Goal: Task Accomplishment & Management: Use online tool/utility

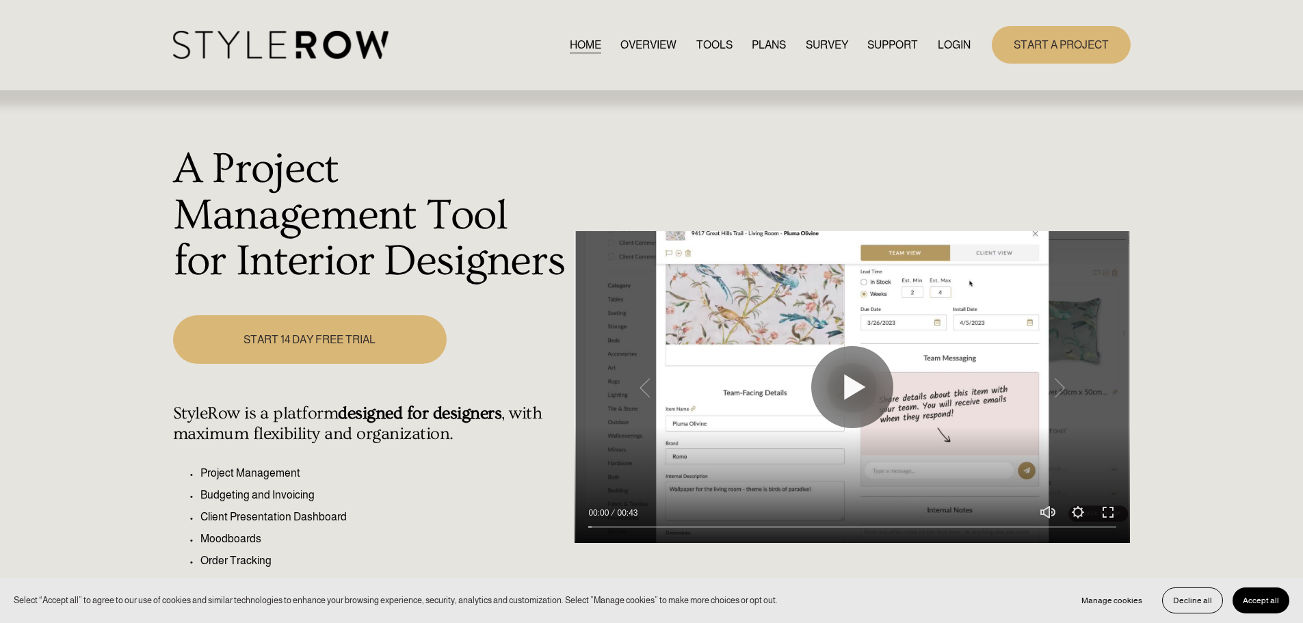
click at [959, 44] on link "LOGIN" at bounding box center [954, 45] width 33 height 18
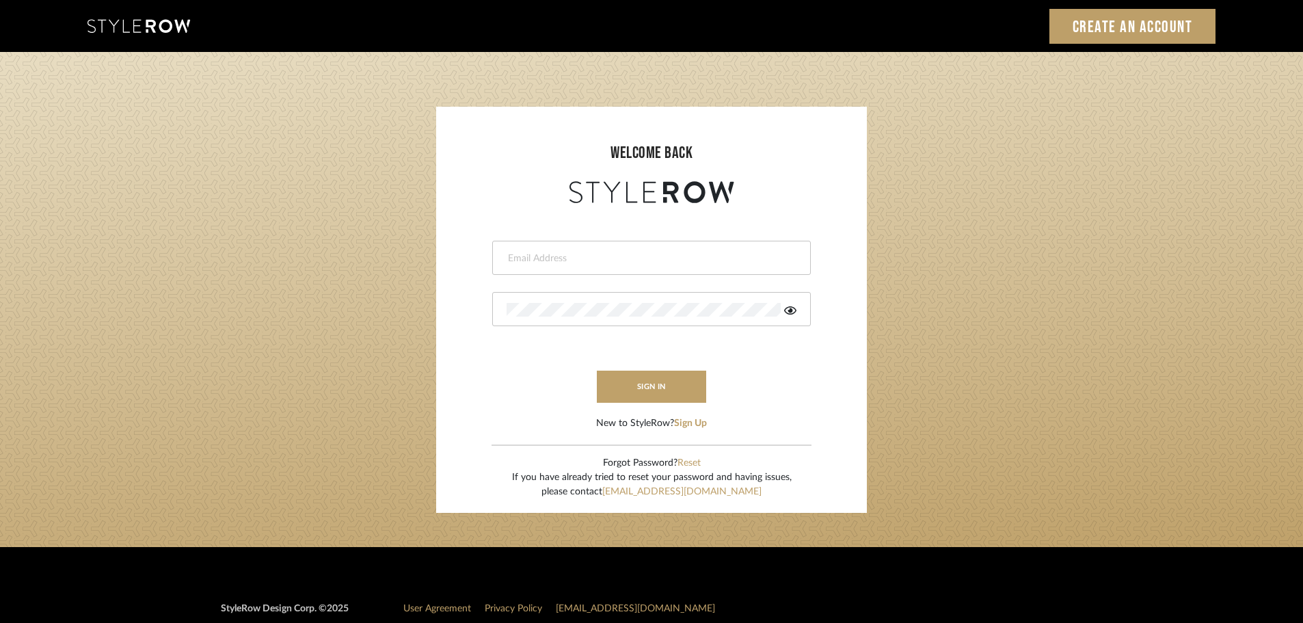
click at [503, 256] on div at bounding box center [651, 258] width 319 height 34
click at [551, 265] on div at bounding box center [651, 258] width 319 height 34
click at [548, 257] on input "email" at bounding box center [640, 259] width 267 height 14
type input "persimmon.design@outlook.com"
click at [639, 386] on button "sign in" at bounding box center [651, 387] width 109 height 32
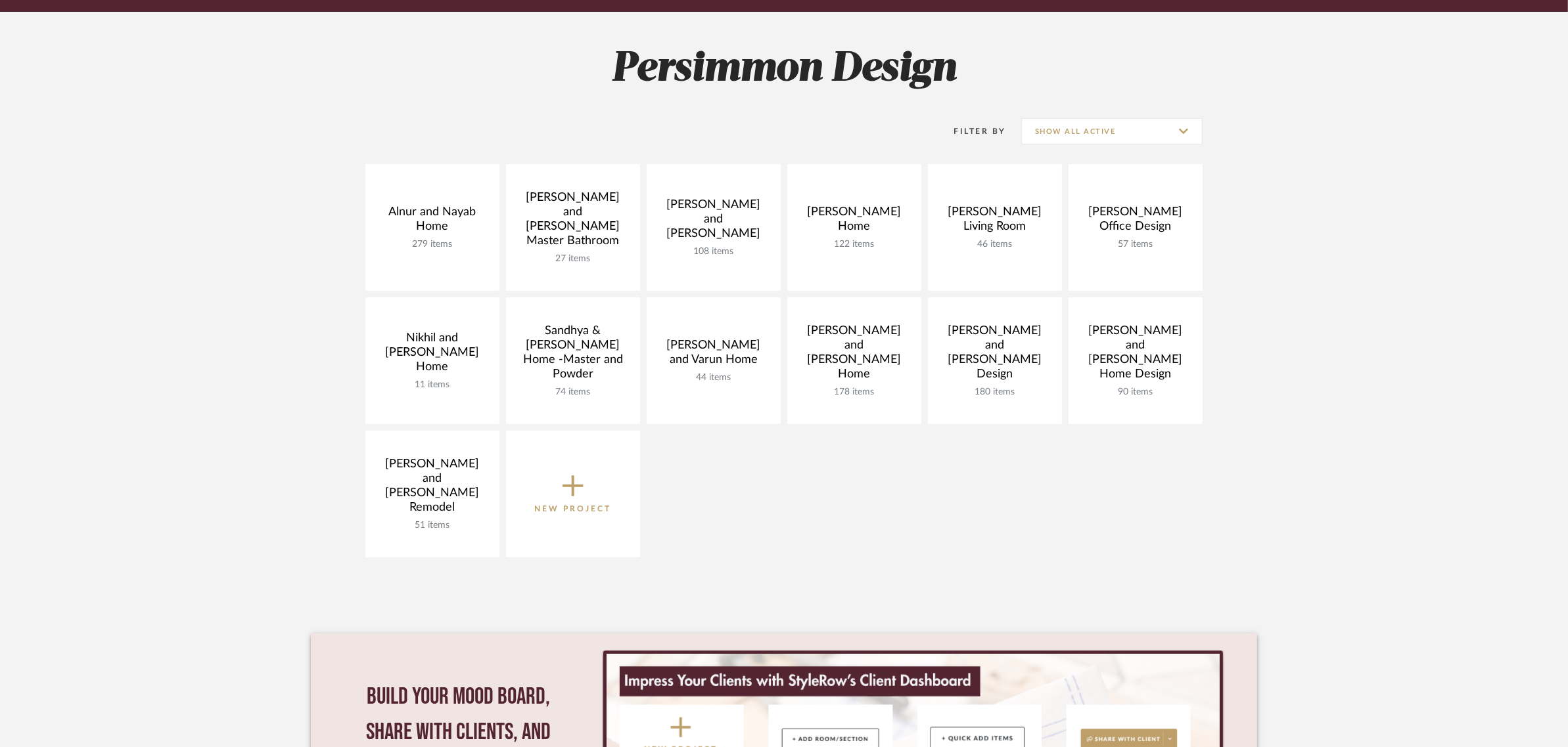
scroll to position [82, 0]
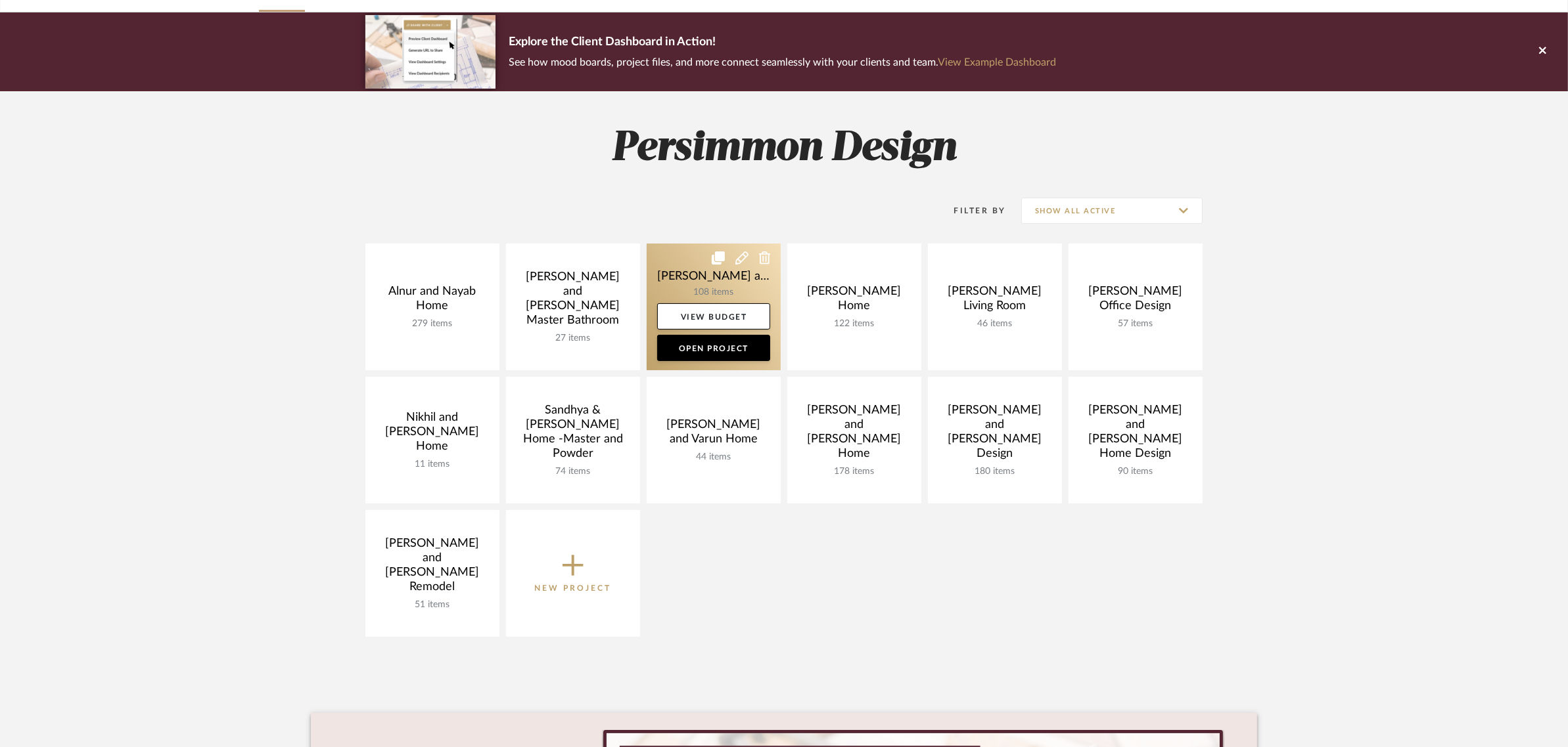
click at [687, 276] on link at bounding box center [714, 307] width 135 height 127
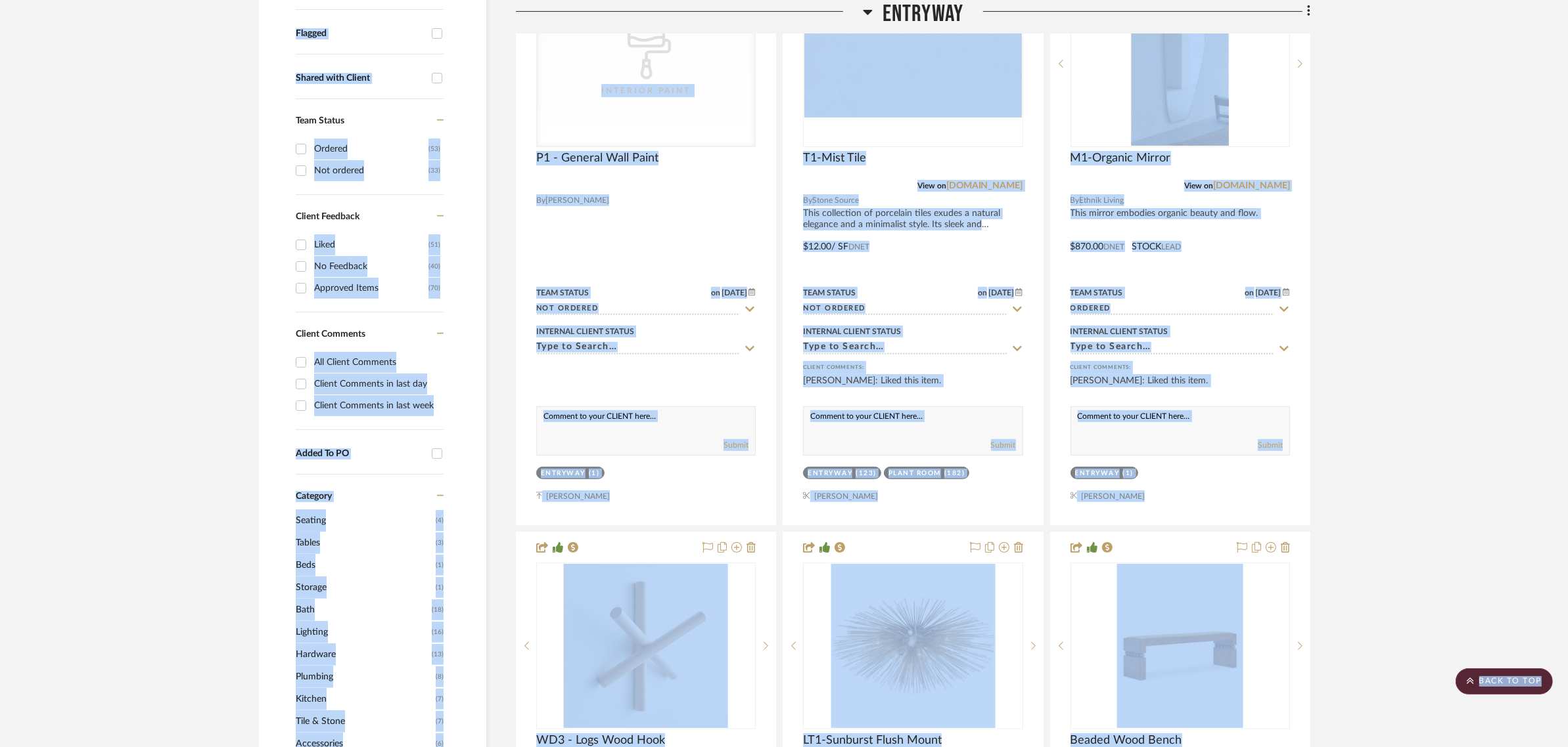
scroll to position [738, 0]
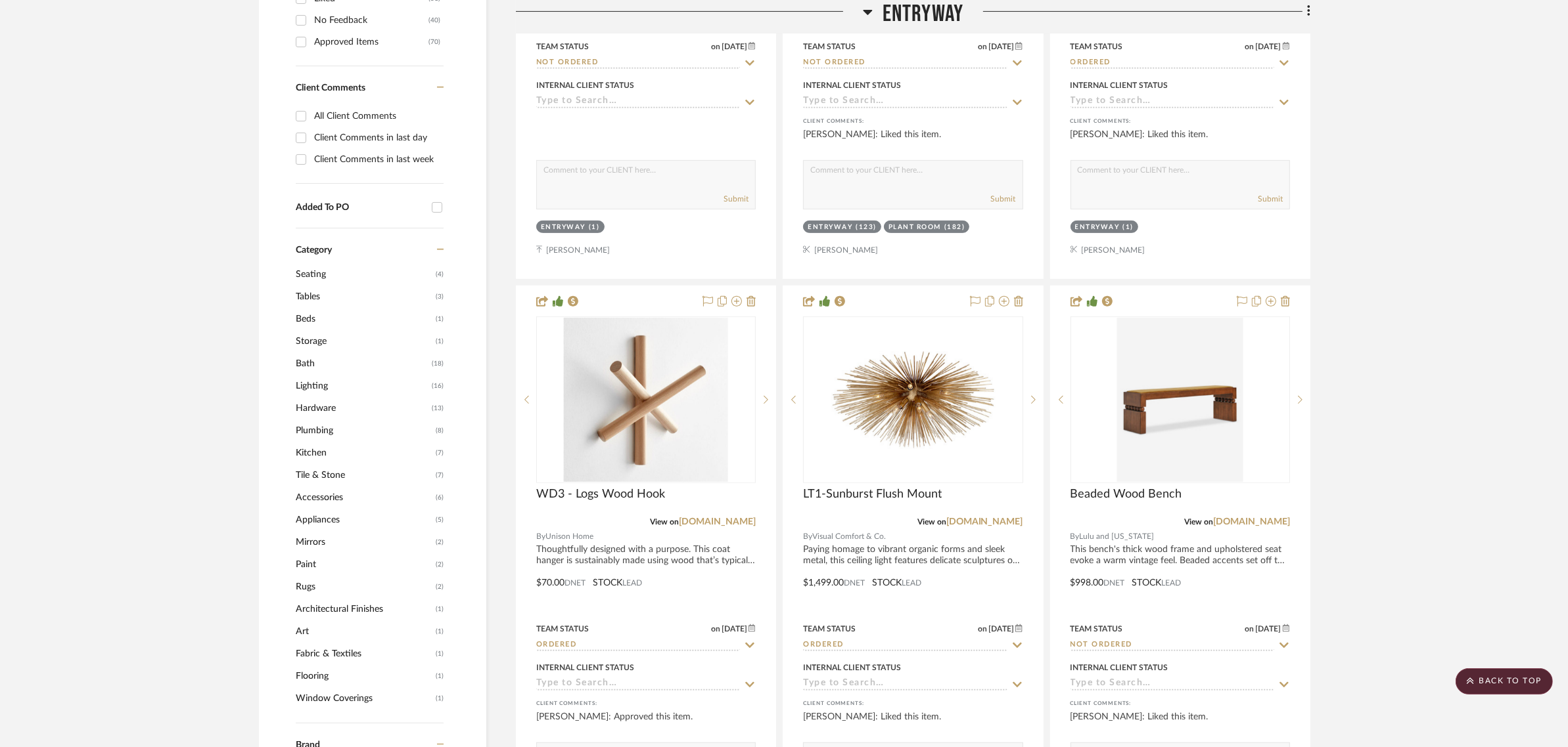
click at [317, 374] on span "Lighting" at bounding box center [362, 385] width 133 height 22
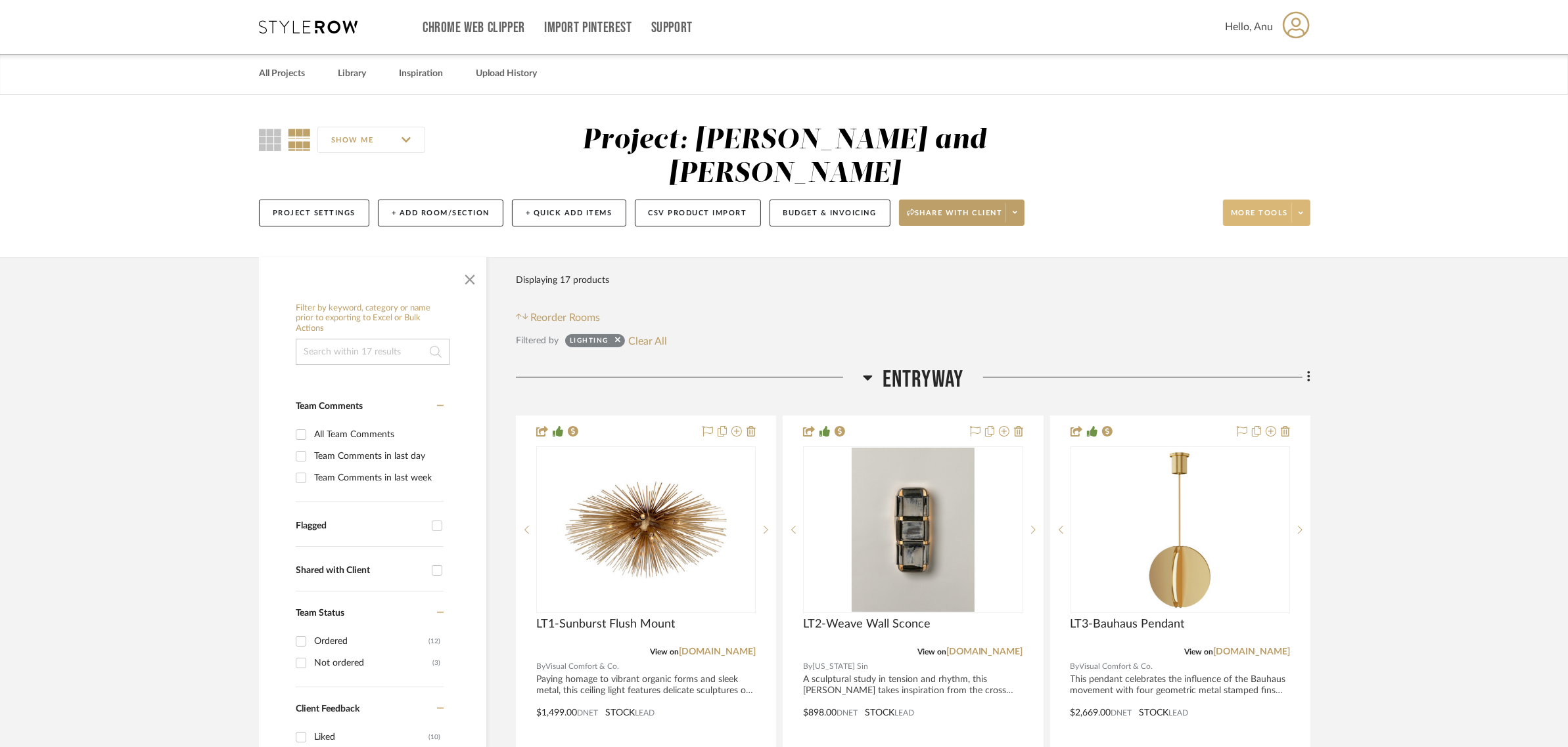
click at [1256, 208] on span "More tools" at bounding box center [1259, 218] width 57 height 20
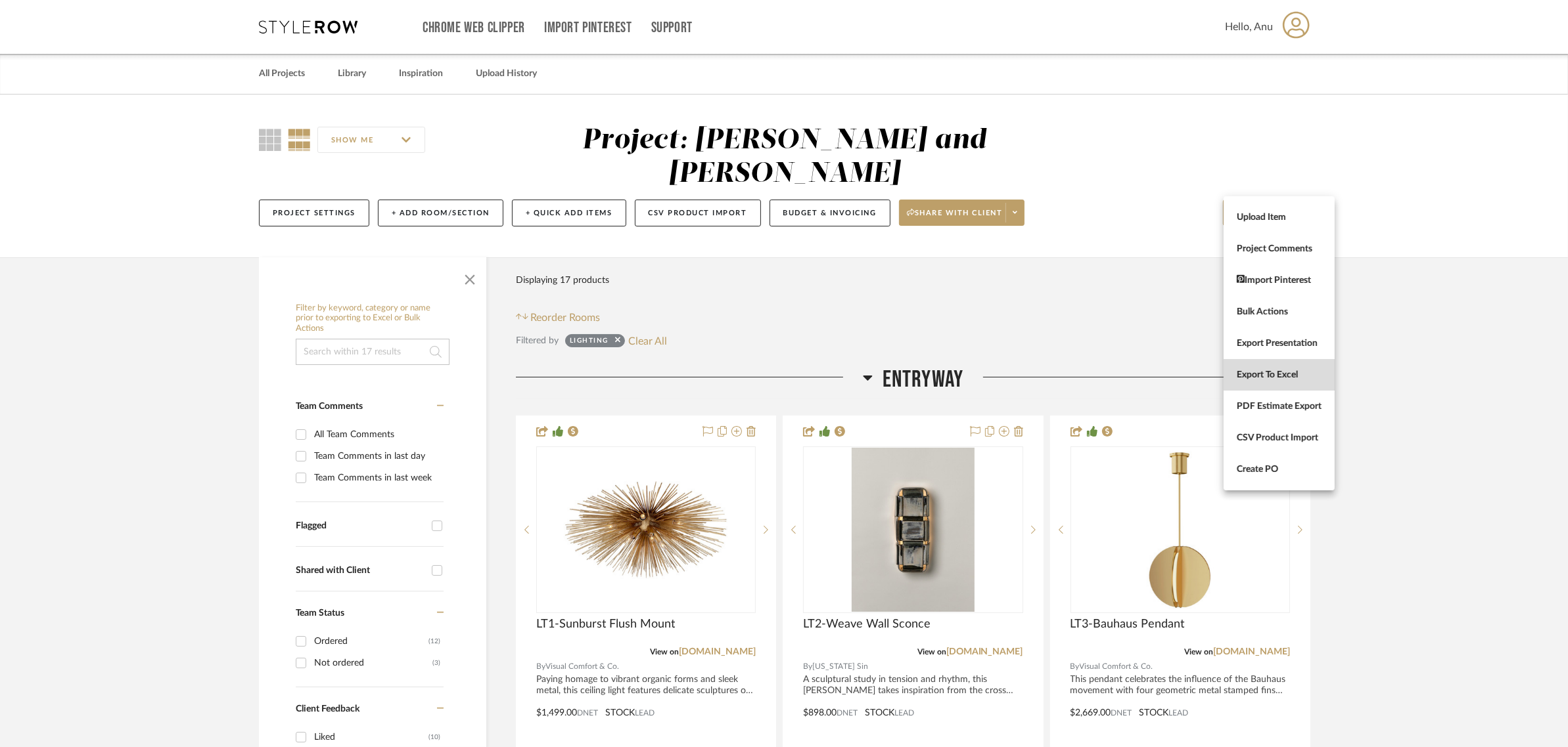
click at [1269, 374] on span "Export To Excel" at bounding box center [1279, 374] width 85 height 12
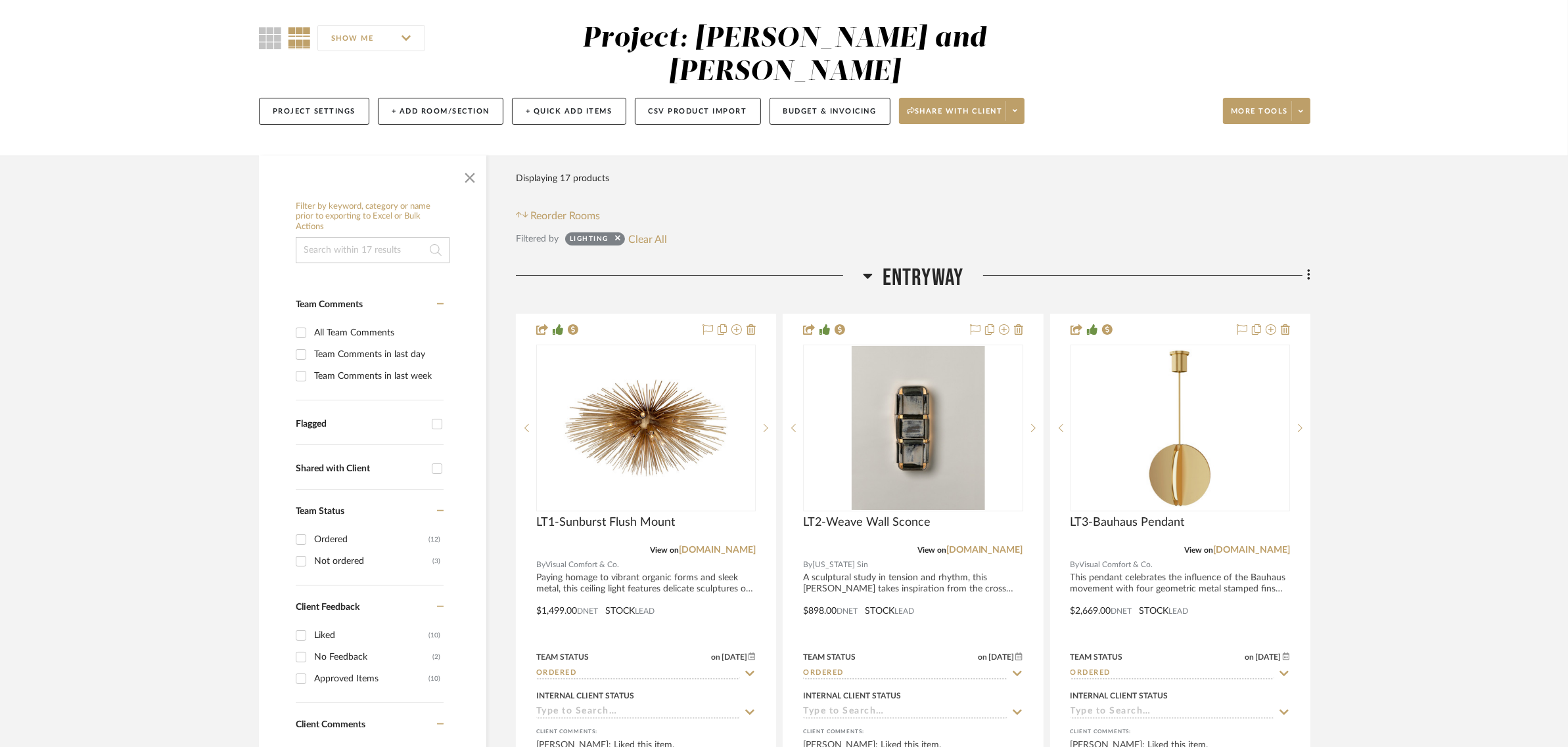
scroll to position [328, 0]
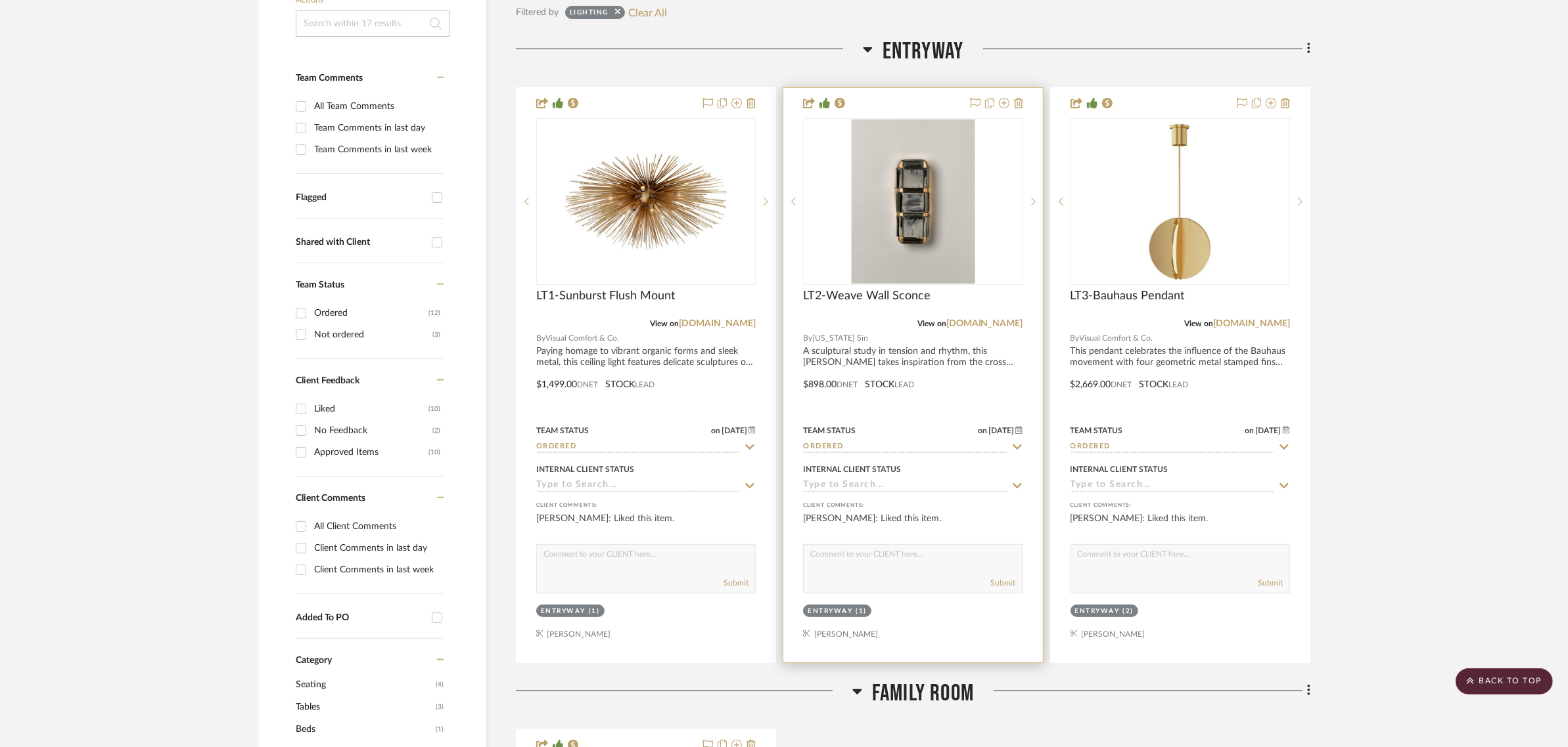
click at [835, 607] on div "Entryway" at bounding box center [829, 612] width 45 height 10
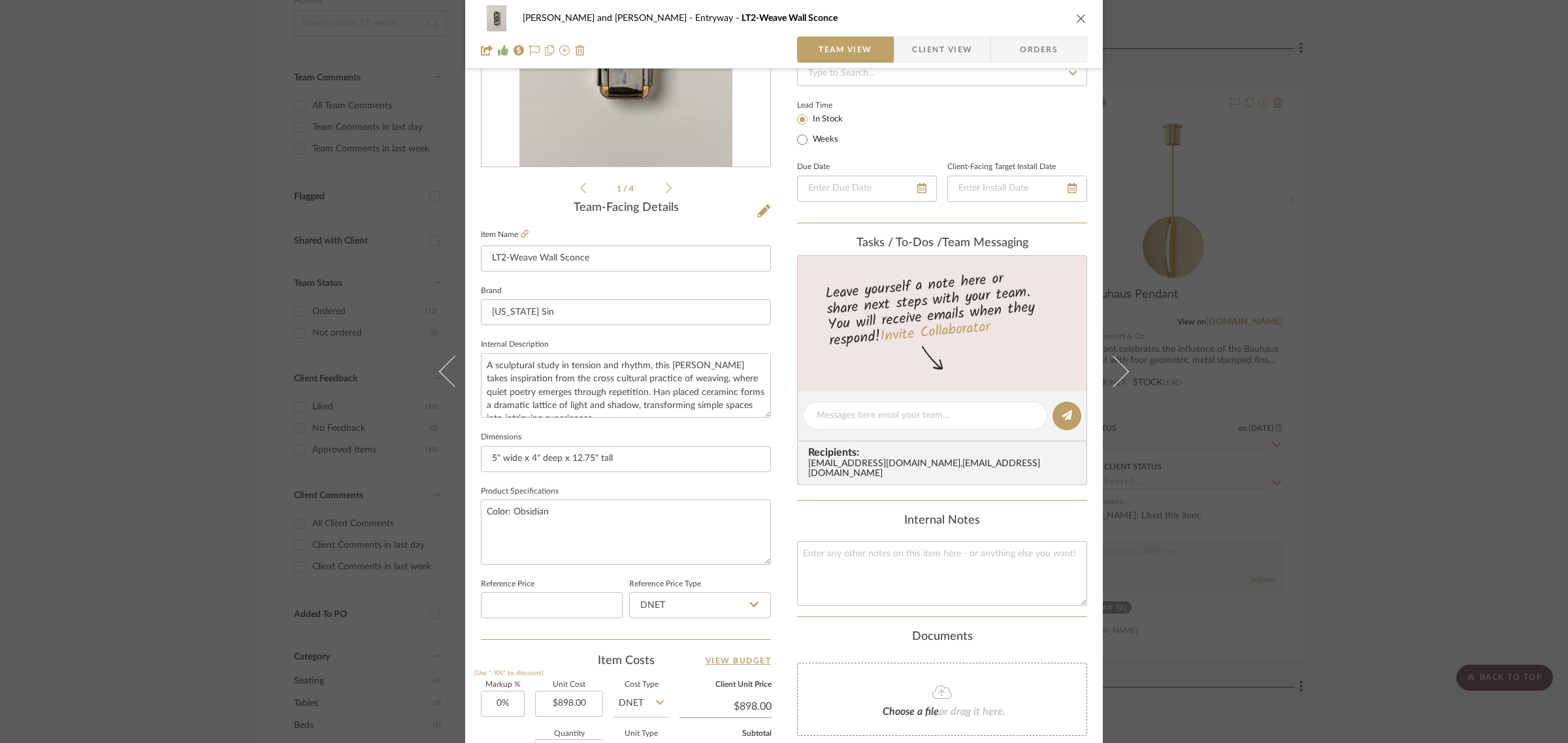
scroll to position [472, 0]
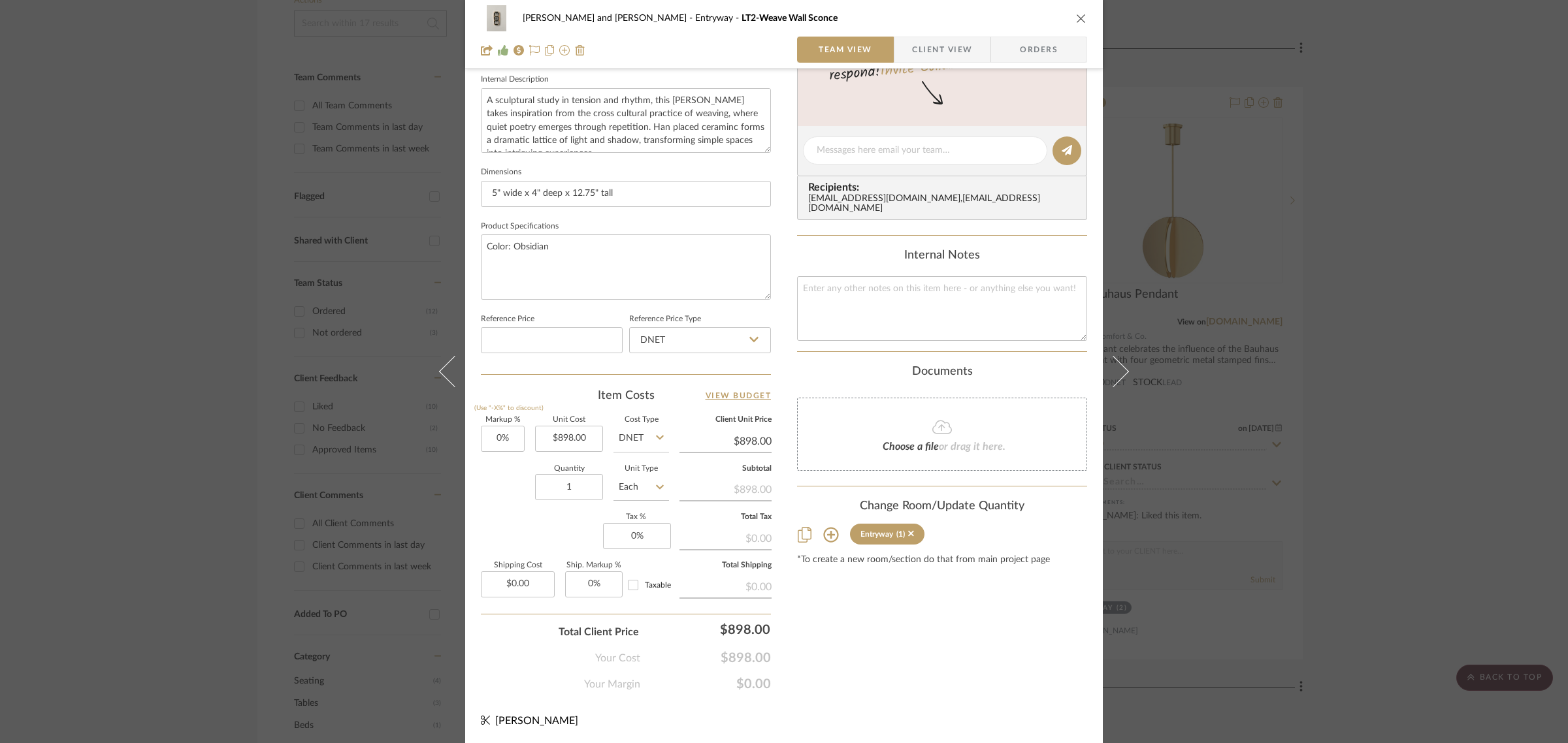
click at [830, 528] on icon at bounding box center [831, 535] width 15 height 15
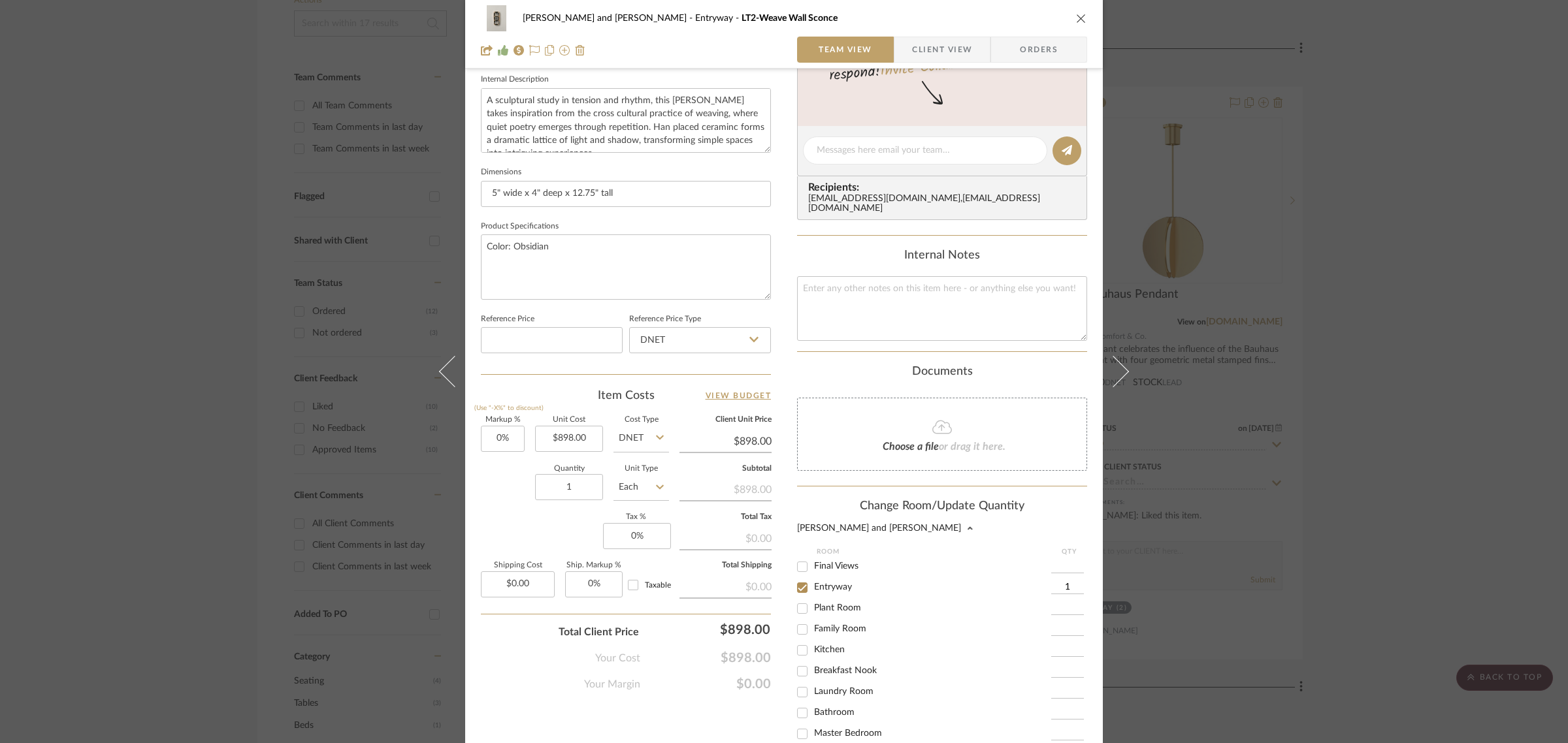
click at [1051, 582] on input "1" at bounding box center [1067, 588] width 32 height 13
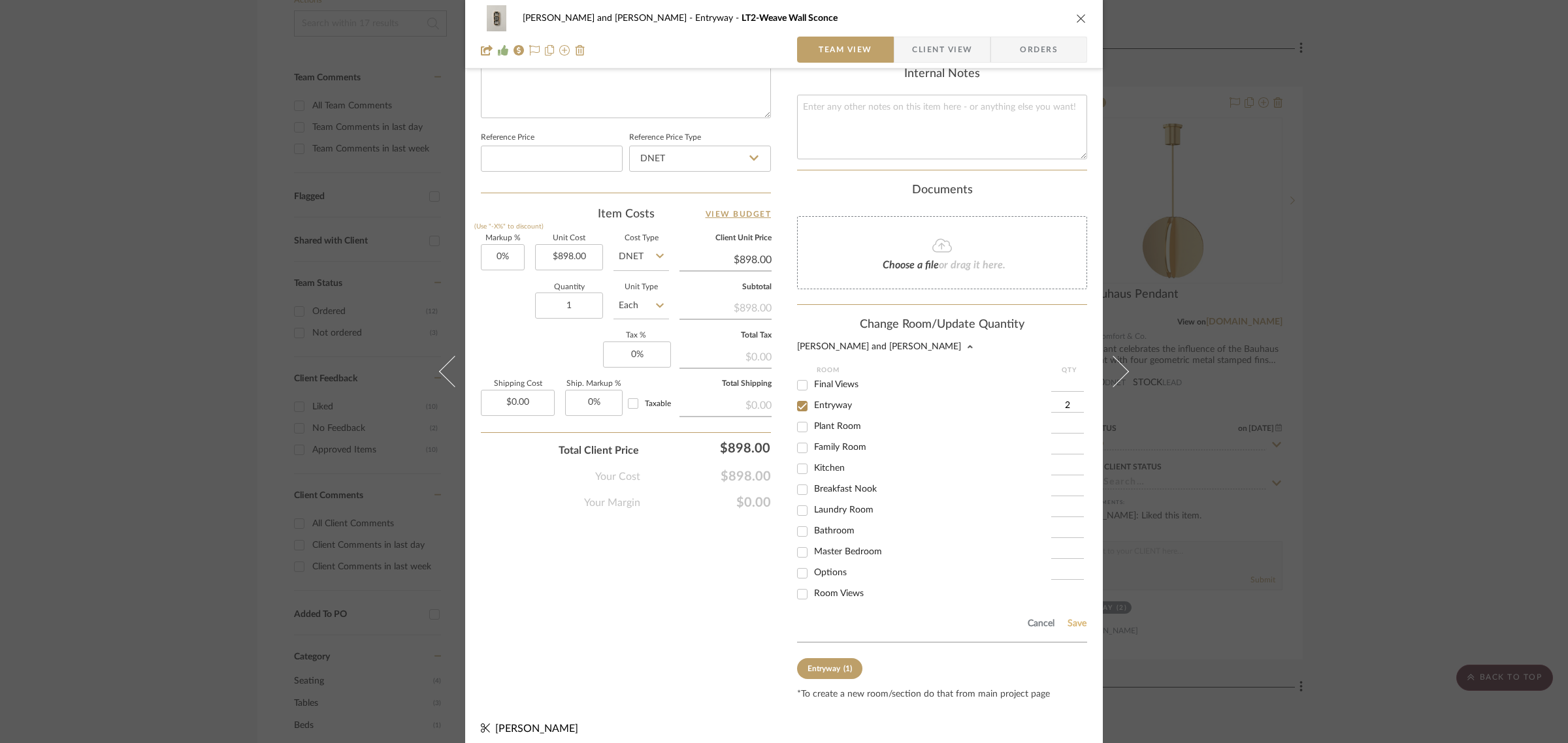
type input "2"
click at [1070, 619] on button "Save" at bounding box center [1077, 624] width 20 height 11
type input "2"
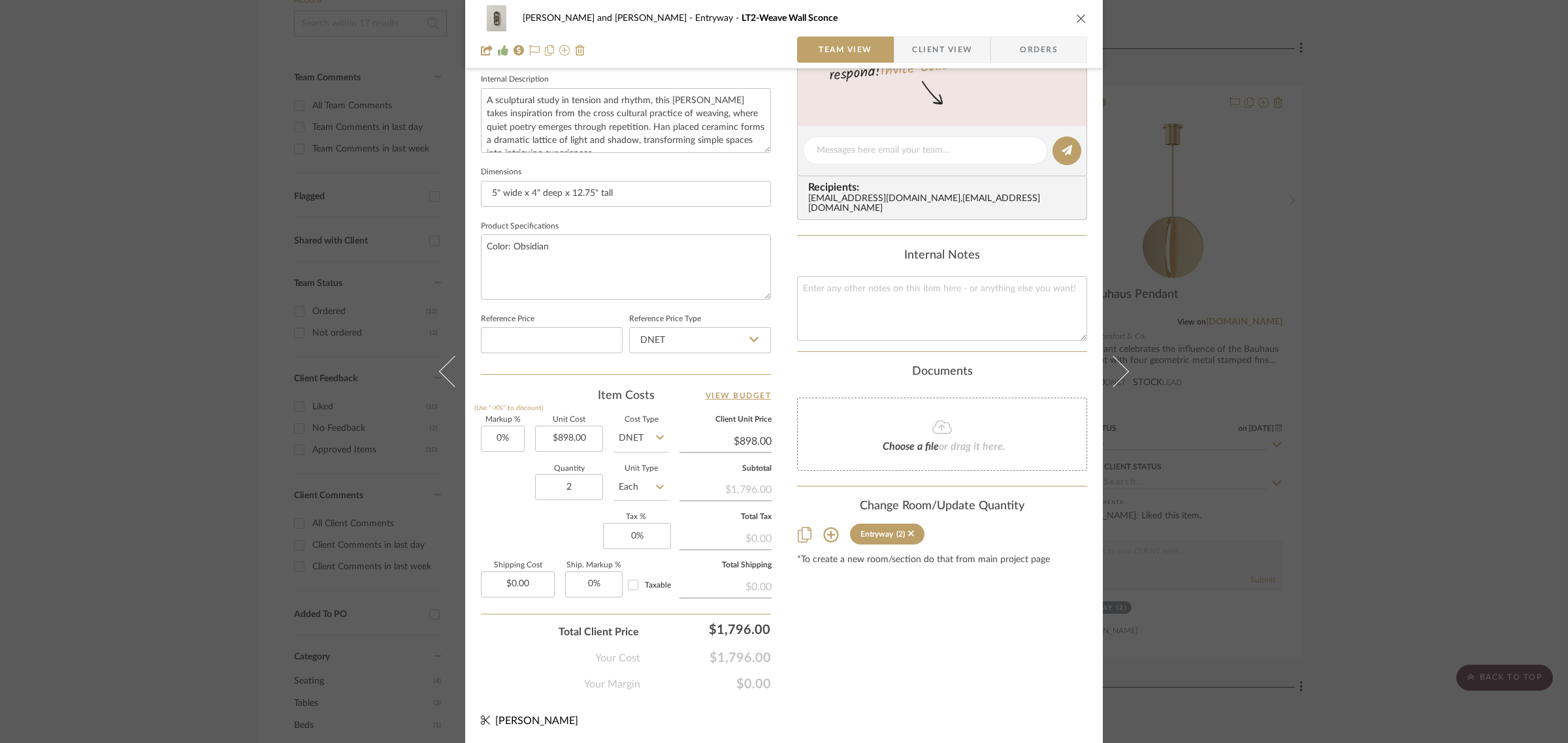
click at [1363, 583] on div "Joe and Melissa Home Entryway LT2-Weave Wall Sconce Team View Client View Order…" at bounding box center [784, 372] width 1568 height 743
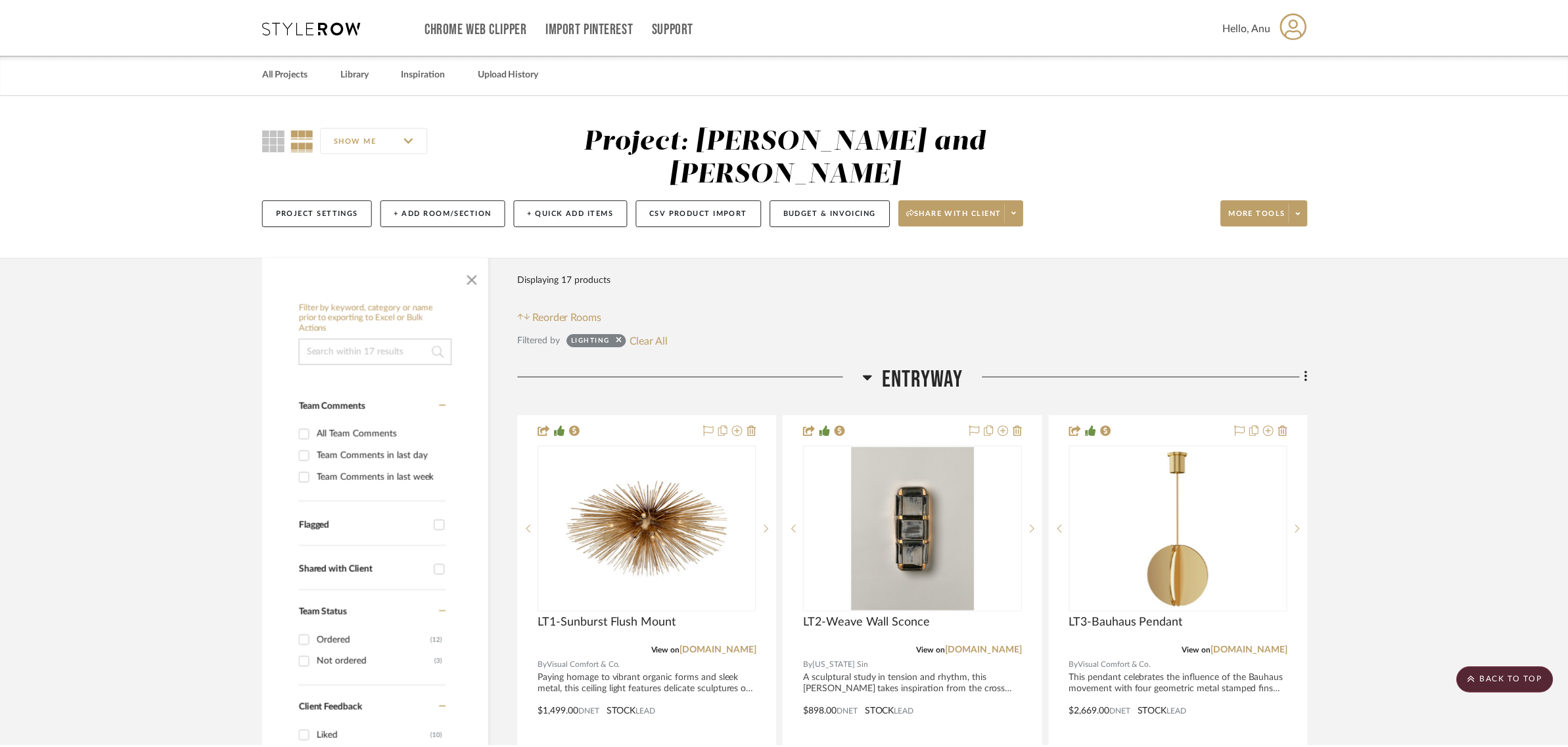
scroll to position [328, 0]
